Goal: Register for event/course

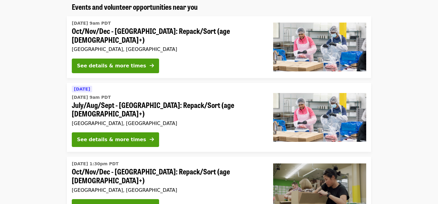
scroll to position [74, 0]
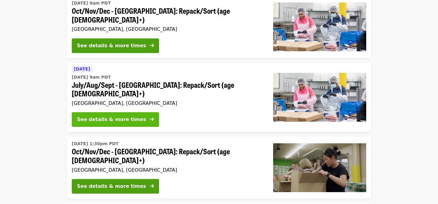
click at [114, 116] on div "See details & more times" at bounding box center [111, 119] width 69 height 7
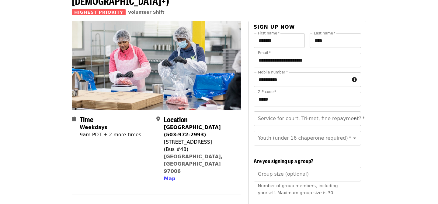
scroll to position [38, 0]
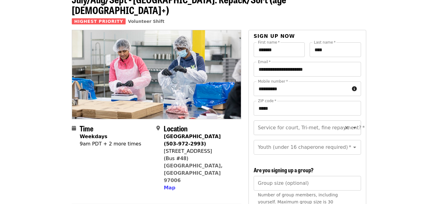
click at [357, 124] on icon "Open" at bounding box center [354, 127] width 7 height 7
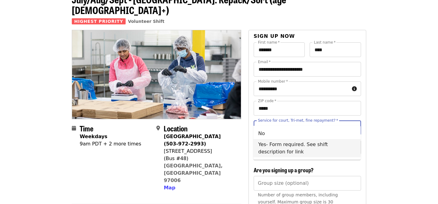
click at [348, 143] on li "Yes- Form required. See shift description for link" at bounding box center [307, 148] width 107 height 18
type input "**********"
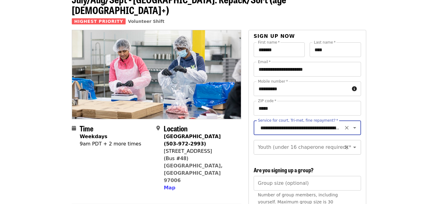
click at [354, 143] on icon "Open" at bounding box center [354, 146] width 7 height 7
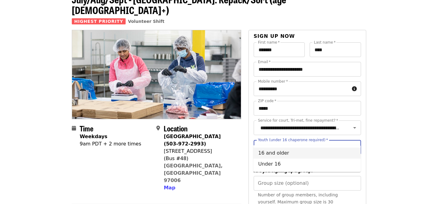
click at [350, 154] on li "16 and older" at bounding box center [307, 152] width 107 height 11
type input "**********"
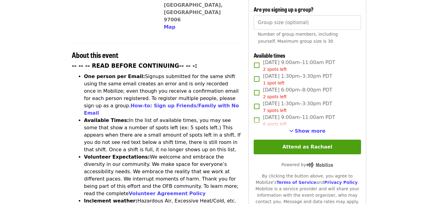
scroll to position [201, 0]
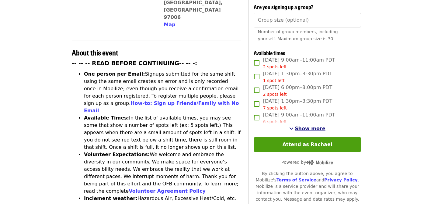
click at [313, 125] on span "Show more" at bounding box center [310, 128] width 31 height 6
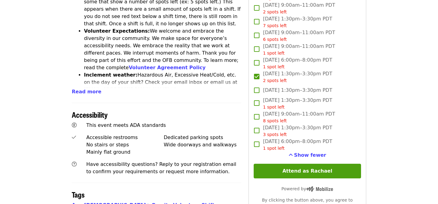
scroll to position [330, 0]
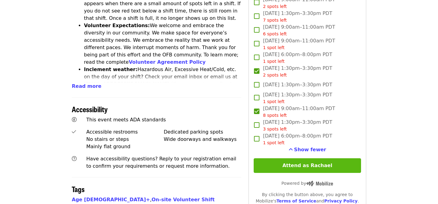
click at [303, 158] on button "Attend as Rachael" at bounding box center [307, 165] width 107 height 15
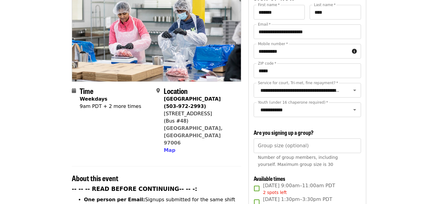
scroll to position [0, 0]
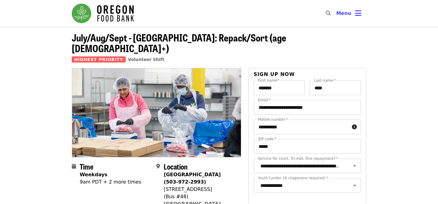
click at [85, 14] on img "Main navigation" at bounding box center [103, 13] width 62 height 19
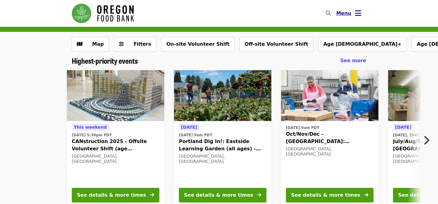
click at [349, 12] on span "Menu" at bounding box center [343, 13] width 15 height 6
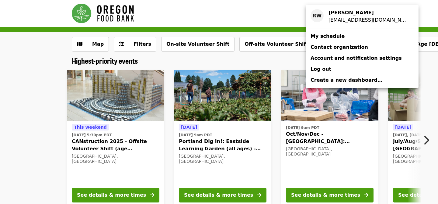
click at [411, 20] on div "Account menu" at bounding box center [219, 102] width 438 height 204
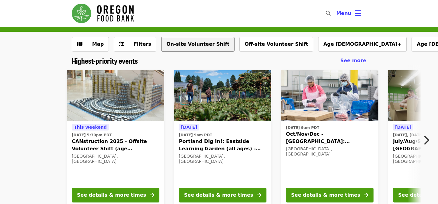
click at [204, 47] on button "On-site Volunteer Shift" at bounding box center [197, 44] width 73 height 15
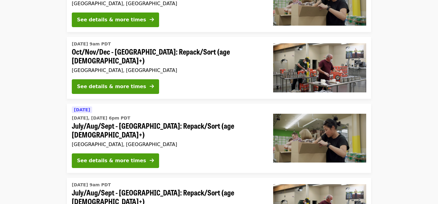
scroll to position [243, 0]
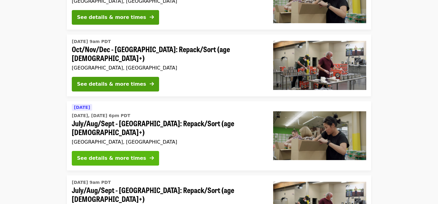
click at [130, 154] on div "See details & more times" at bounding box center [111, 157] width 69 height 7
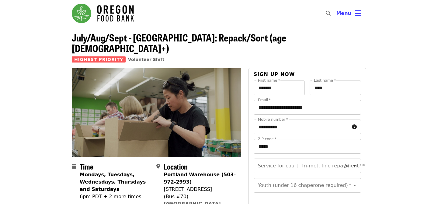
click at [356, 162] on icon "Open" at bounding box center [354, 165] width 7 height 7
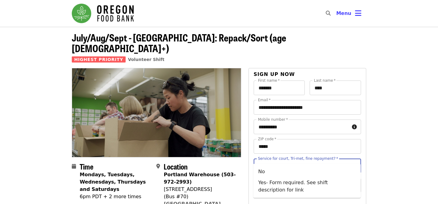
click at [356, 162] on icon "Close" at bounding box center [354, 165] width 7 height 7
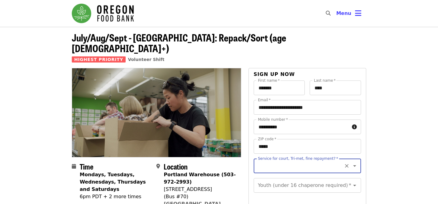
click at [355, 165] on icon "Open" at bounding box center [354, 166] width 3 height 2
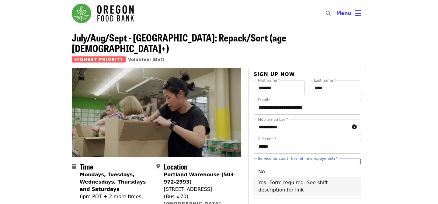
click at [345, 182] on li "Yes- Form required. See shift description for link" at bounding box center [307, 186] width 107 height 18
type input "**********"
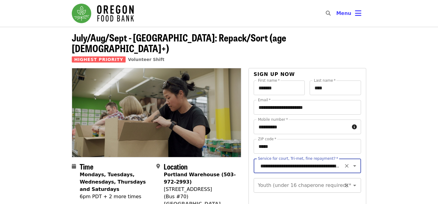
click at [355, 181] on icon "Open" at bounding box center [354, 184] width 7 height 7
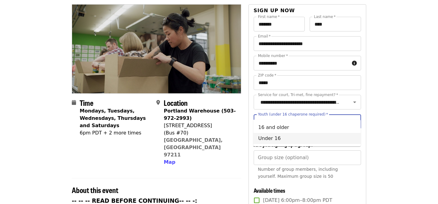
scroll to position [71, 0]
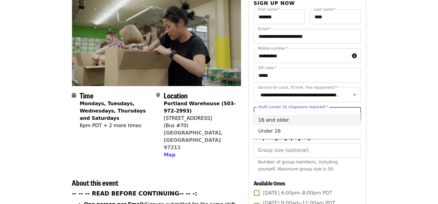
click at [349, 117] on li "16 and older" at bounding box center [307, 119] width 107 height 11
type input "**********"
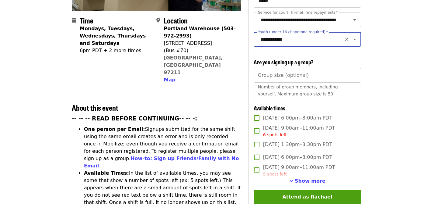
scroll to position [154, 0]
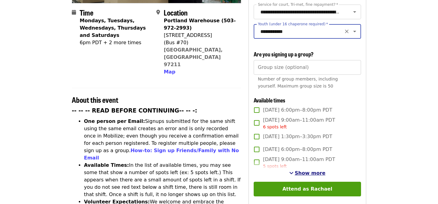
click at [321, 170] on span "Show more" at bounding box center [310, 173] width 31 height 6
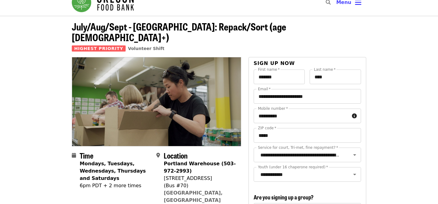
scroll to position [0, 0]
